Goal: Find specific page/section

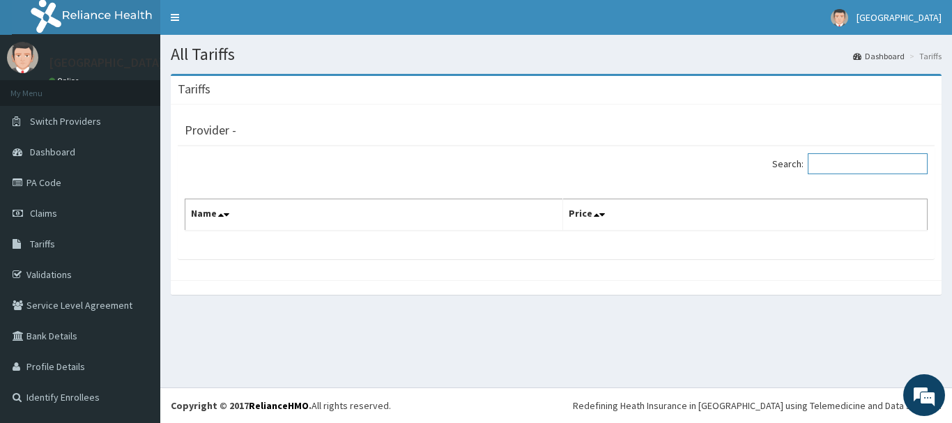
click at [858, 163] on input "Search:" at bounding box center [868, 163] width 120 height 21
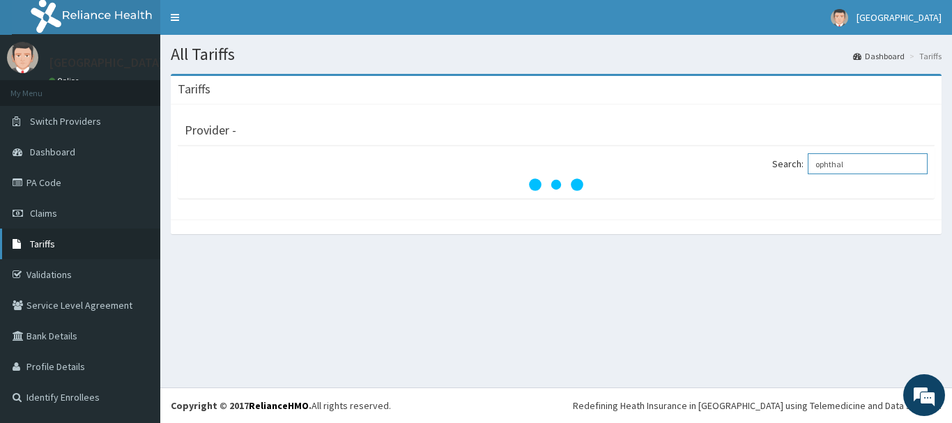
type input "ophthal"
click at [45, 244] on span "Tariffs" at bounding box center [42, 244] width 25 height 13
click at [645, 318] on div "All Tariffs Dashboard Tariffs Tariffs Provider - Search: ophthal" at bounding box center [556, 211] width 792 height 353
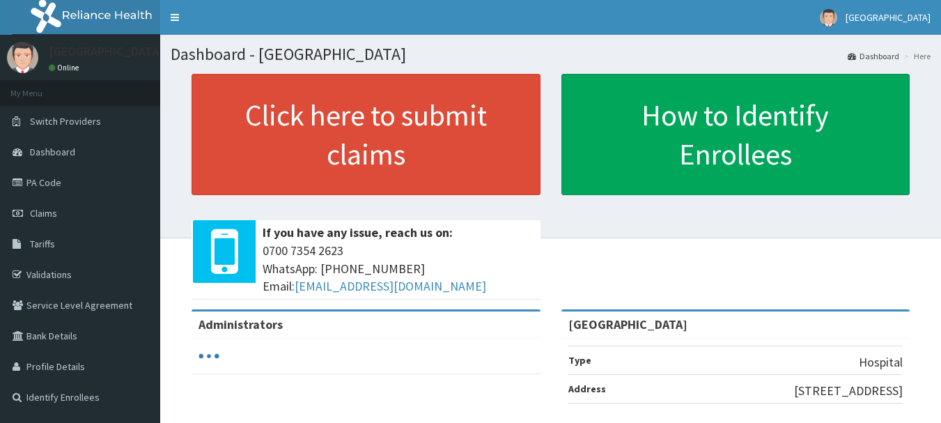
click at [42, 240] on span "Tariffs" at bounding box center [42, 244] width 25 height 13
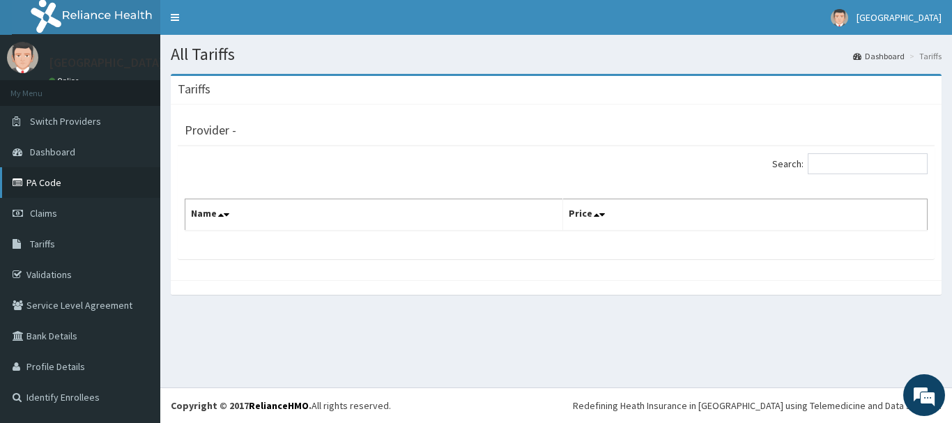
click at [54, 182] on link "PA Code" at bounding box center [80, 182] width 160 height 31
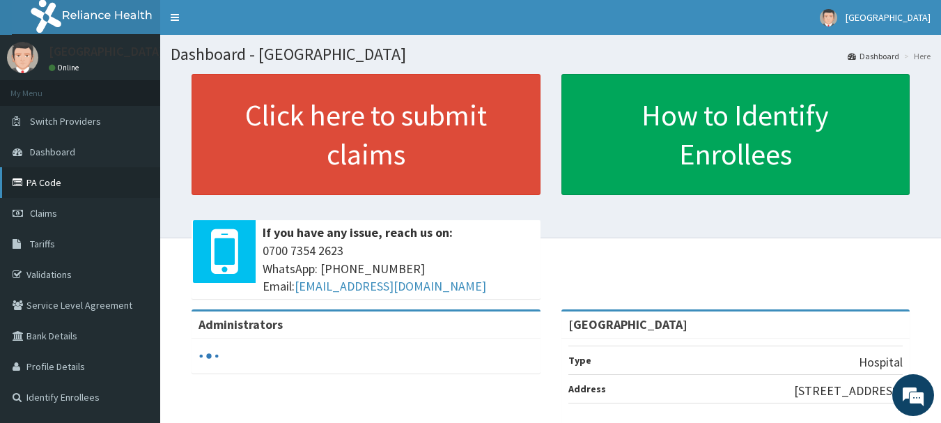
click at [39, 180] on link "PA Code" at bounding box center [80, 182] width 160 height 31
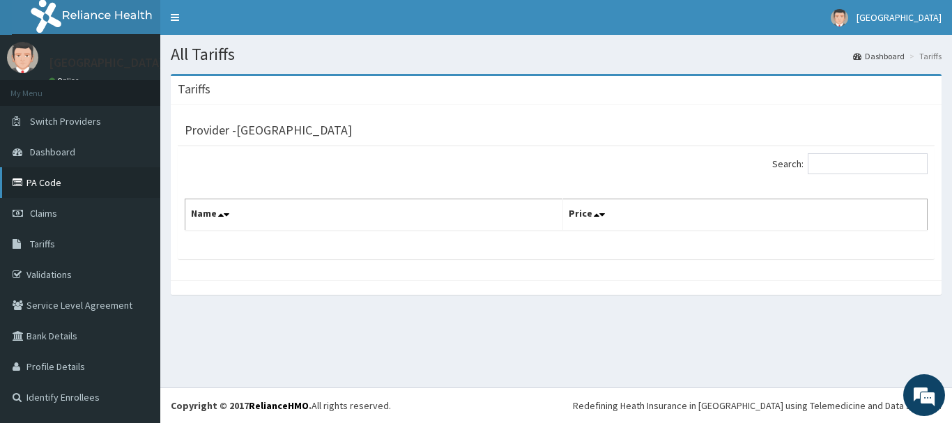
click at [52, 182] on link "PA Code" at bounding box center [80, 182] width 160 height 31
